Goal: Transaction & Acquisition: Download file/media

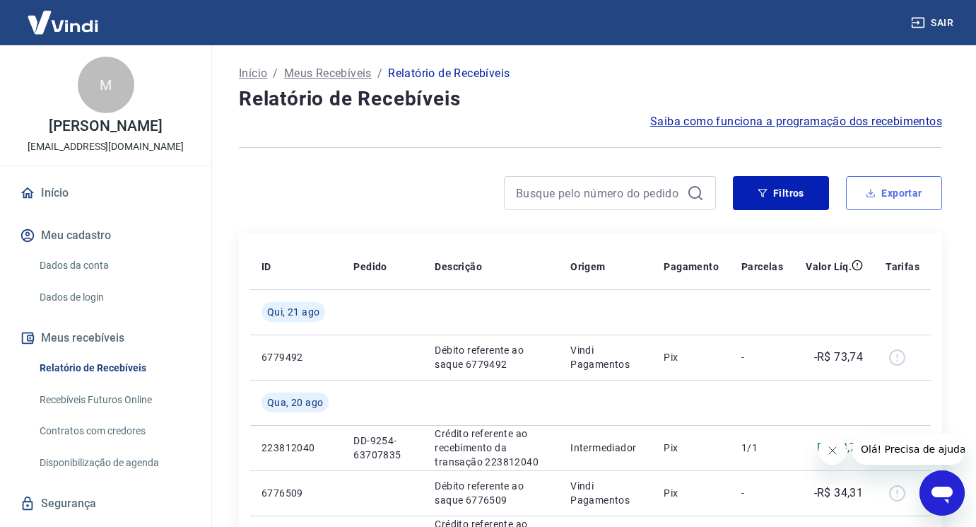
click at [882, 180] on button "Exportar" at bounding box center [894, 193] width 96 height 34
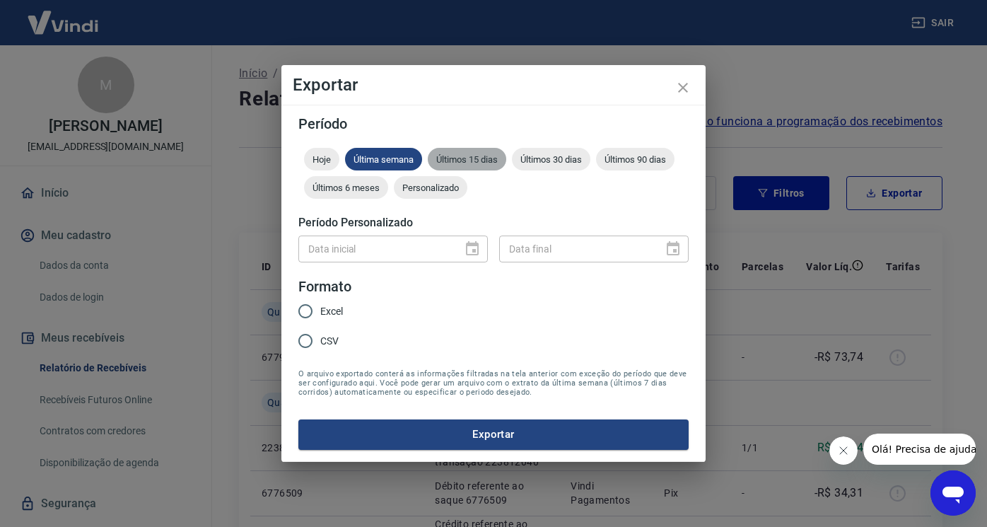
click at [454, 154] on span "Últimos 15 dias" at bounding box center [467, 159] width 78 height 11
click at [305, 311] on input "Excel" at bounding box center [305, 311] width 30 height 30
radio input "true"
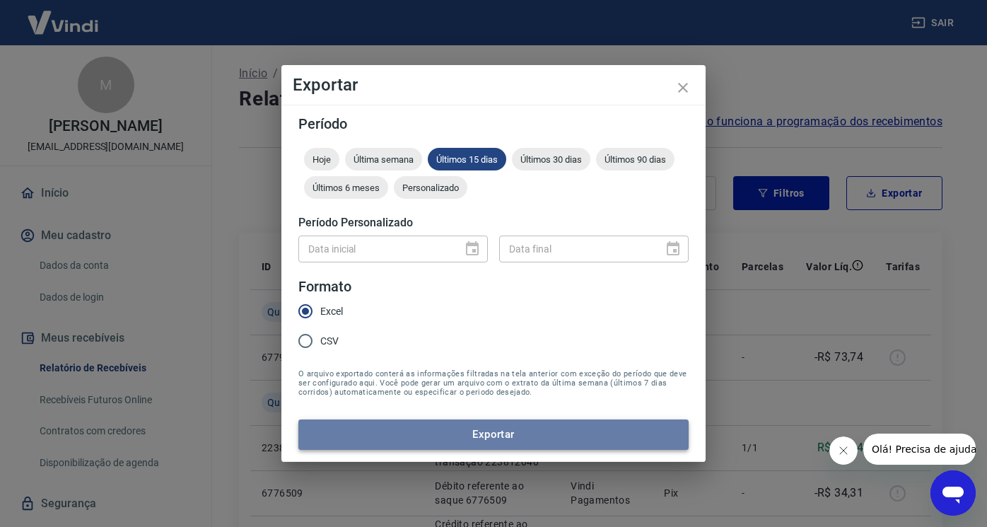
click at [438, 428] on button "Exportar" at bounding box center [493, 434] width 390 height 30
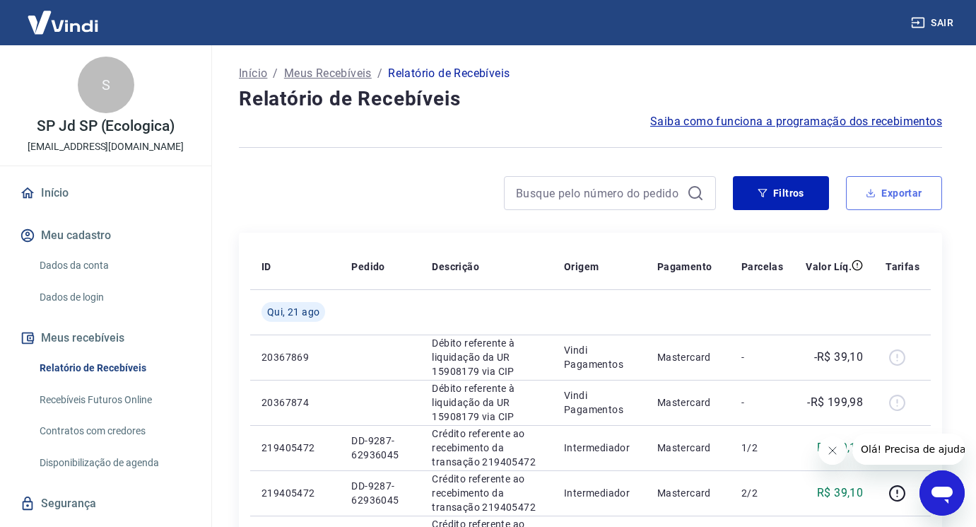
click at [879, 201] on button "Exportar" at bounding box center [894, 193] width 96 height 34
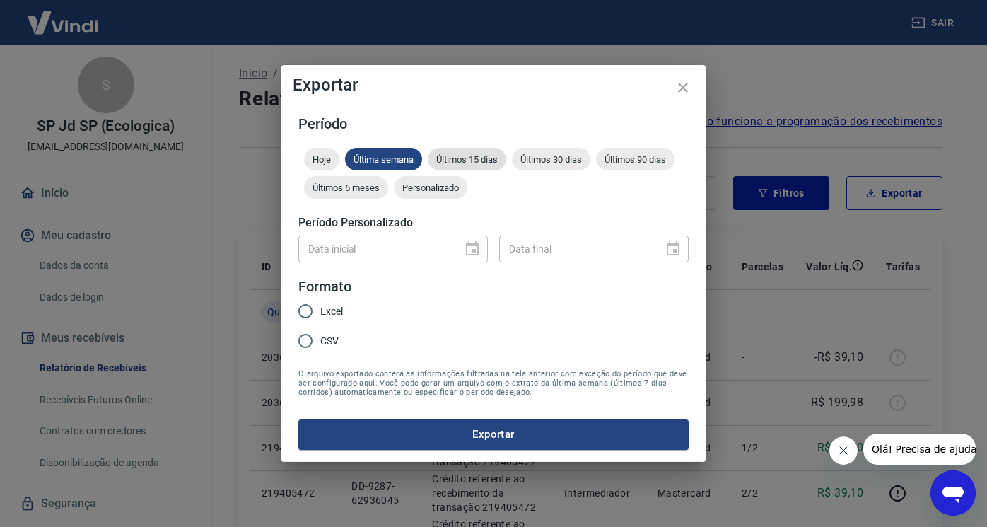
click at [476, 155] on span "Últimos 15 dias" at bounding box center [467, 159] width 78 height 11
click at [310, 309] on input "Excel" at bounding box center [305, 311] width 30 height 30
radio input "true"
click at [420, 440] on button "Exportar" at bounding box center [493, 434] width 390 height 30
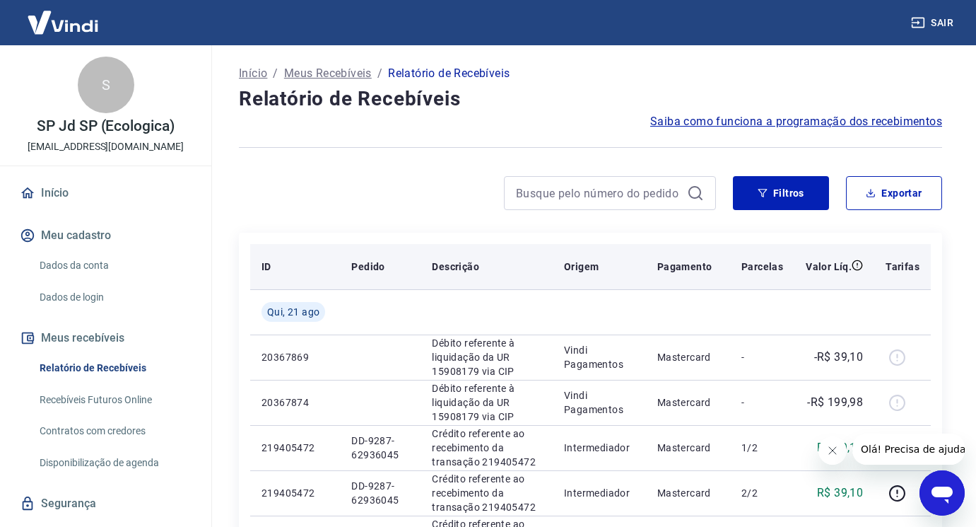
click at [527, 249] on th "Descrição" at bounding box center [486, 266] width 132 height 45
